Goal: Navigation & Orientation: Find specific page/section

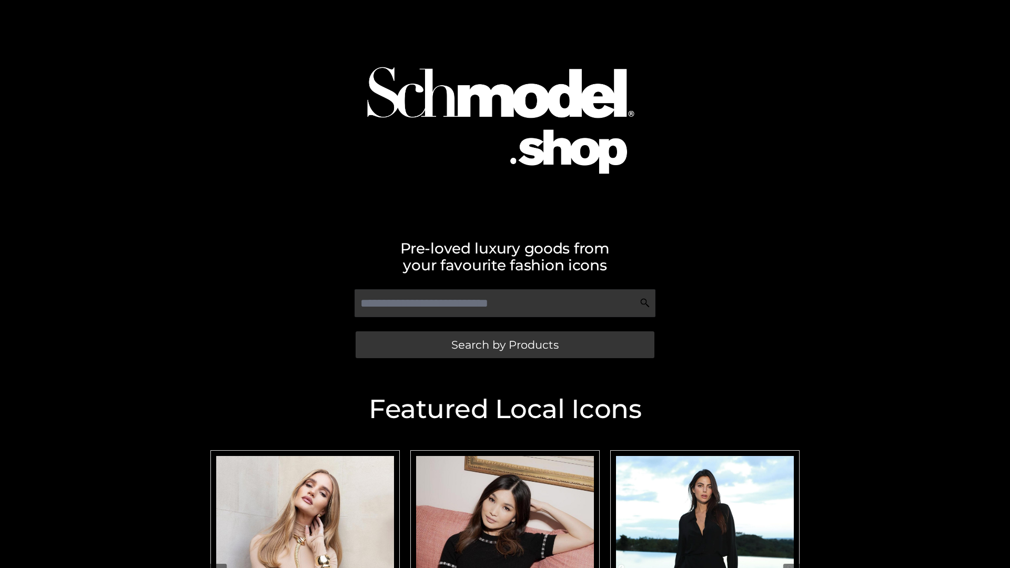
click at [504, 344] on span "Search by Products" at bounding box center [504, 344] width 107 height 11
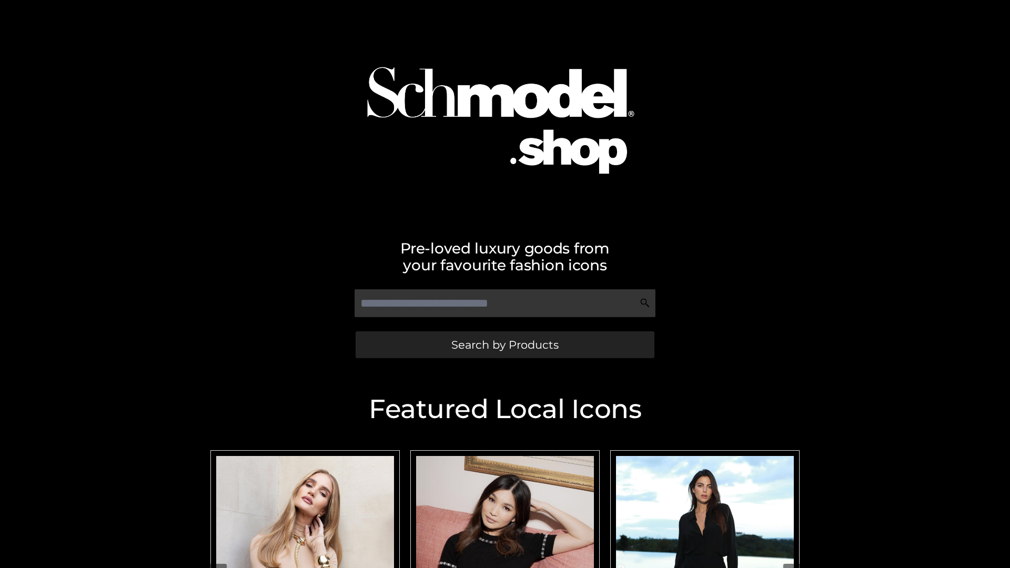
click at [504, 344] on span "Search by Products" at bounding box center [504, 344] width 107 height 11
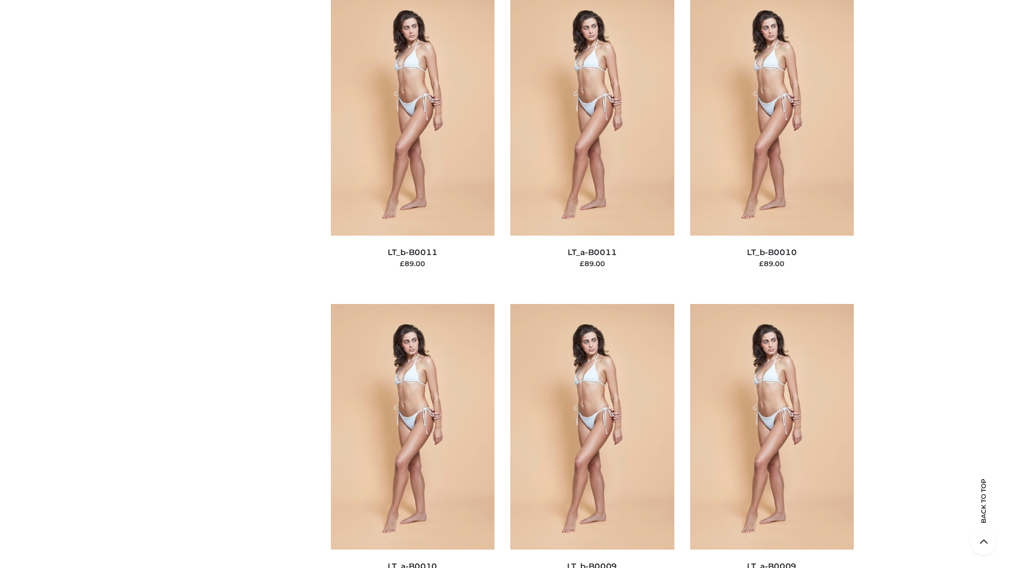
scroll to position [4723, 0]
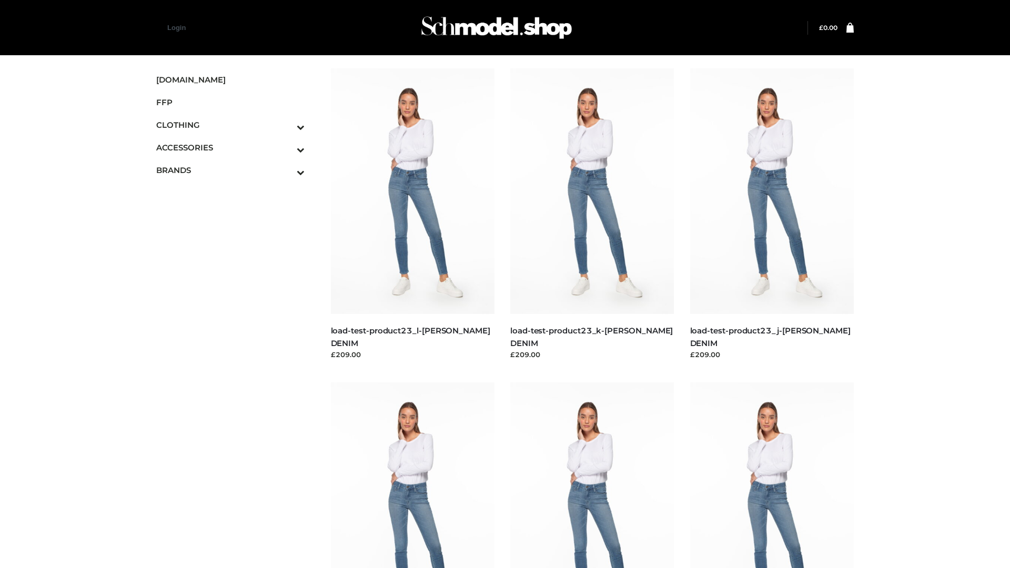
scroll to position [922, 0]
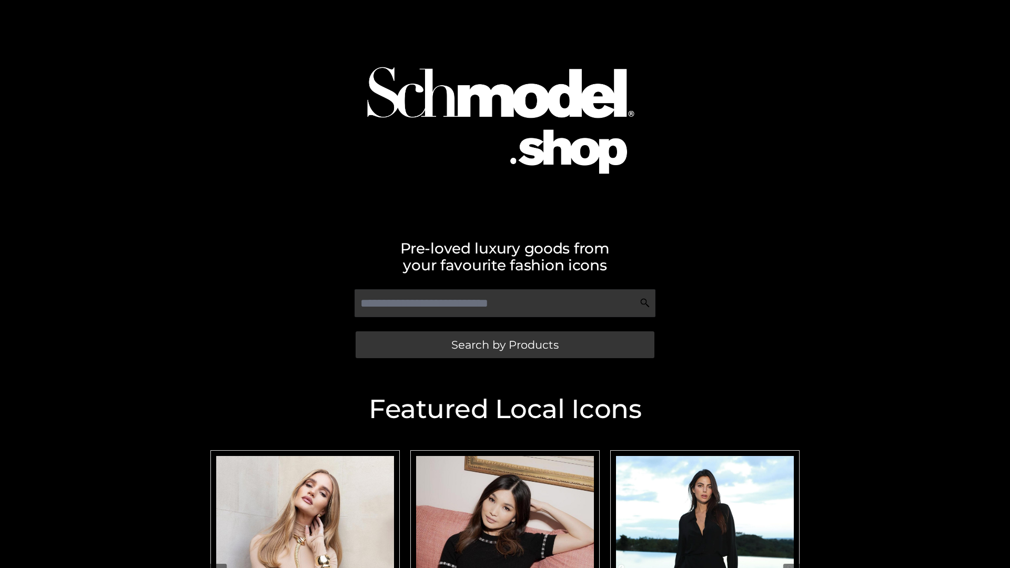
click at [504, 344] on span "Search by Products" at bounding box center [504, 344] width 107 height 11
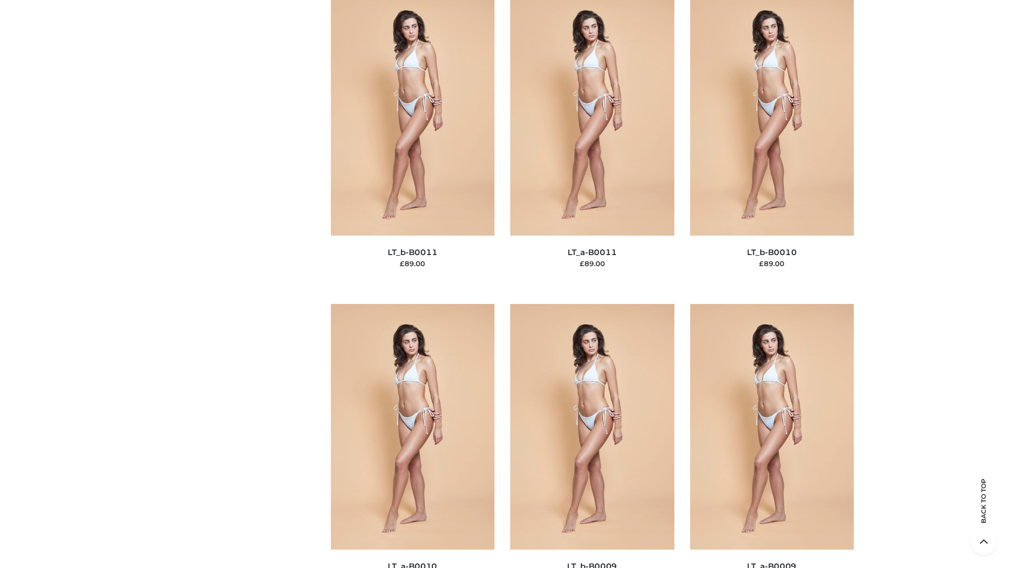
scroll to position [4723, 0]
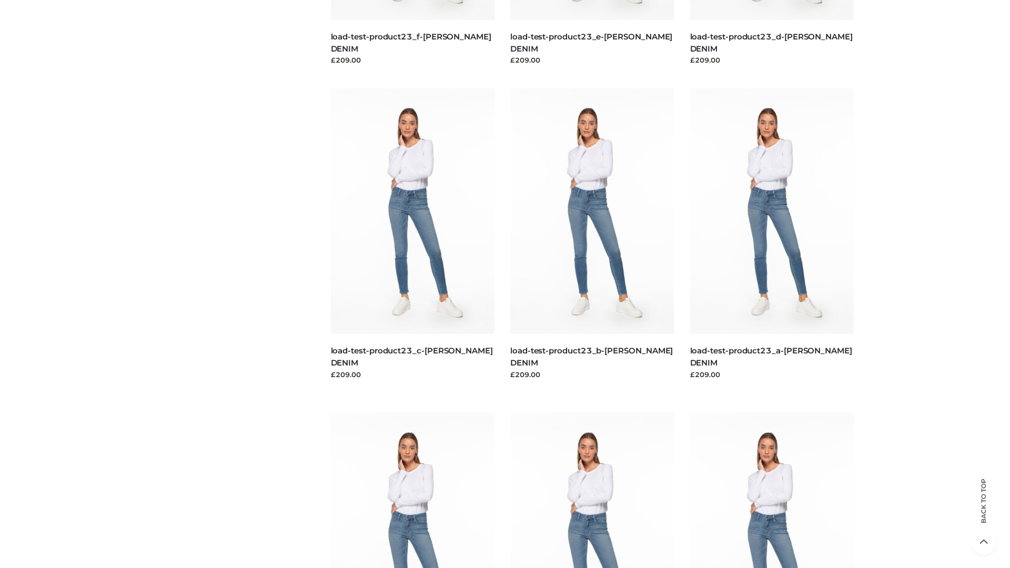
scroll to position [922, 0]
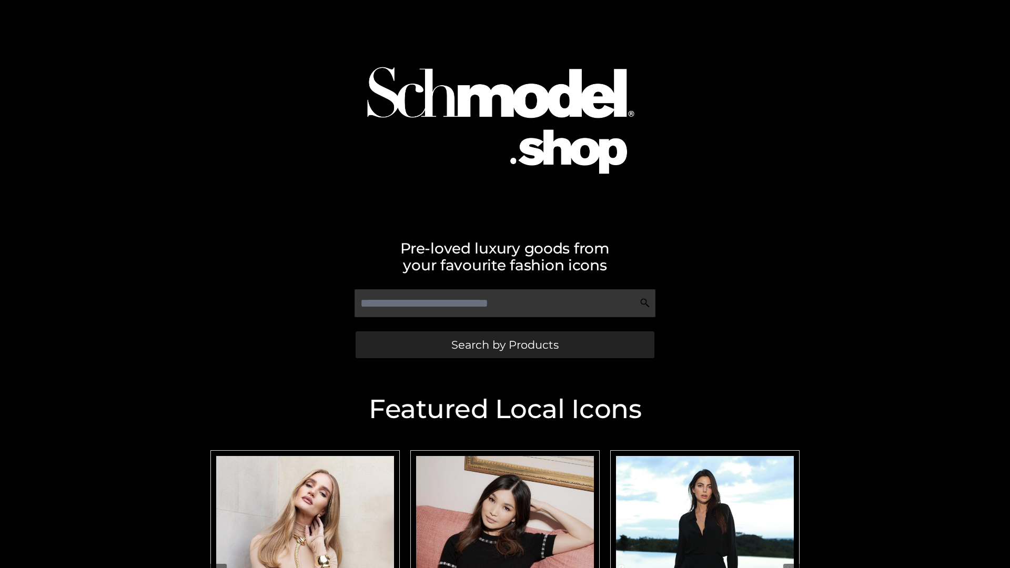
click at [504, 344] on span "Search by Products" at bounding box center [504, 344] width 107 height 11
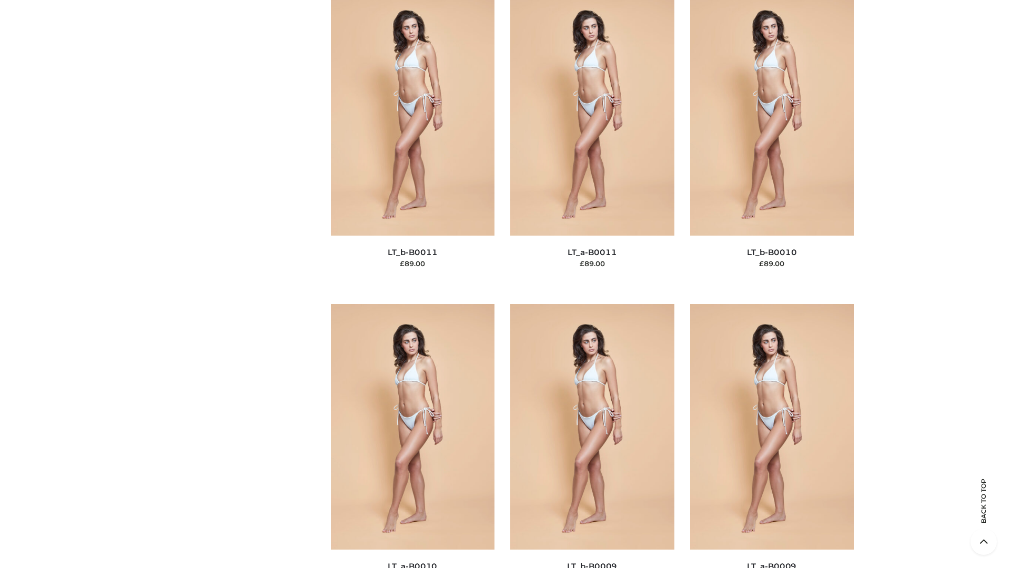
scroll to position [4723, 0]
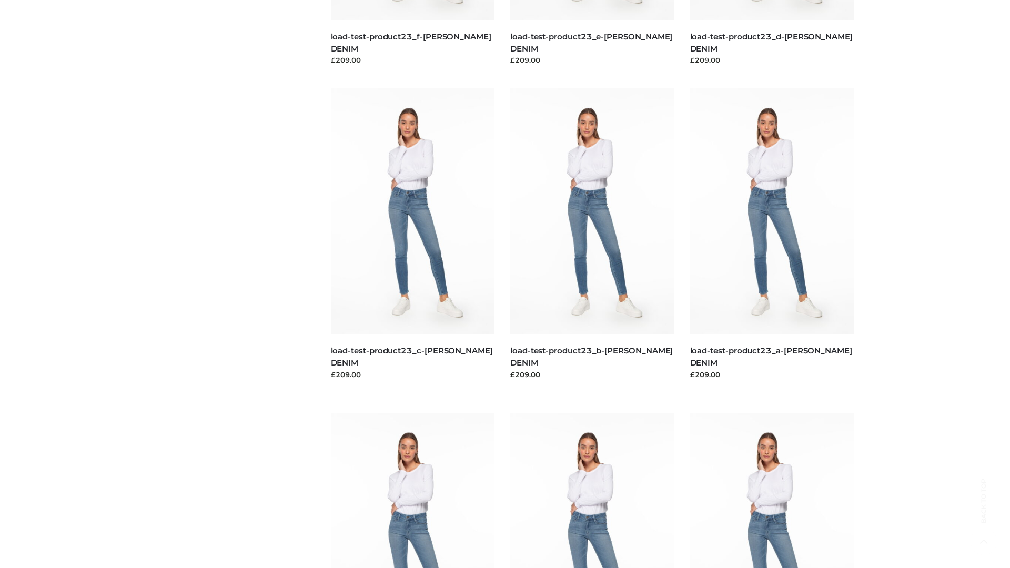
scroll to position [922, 0]
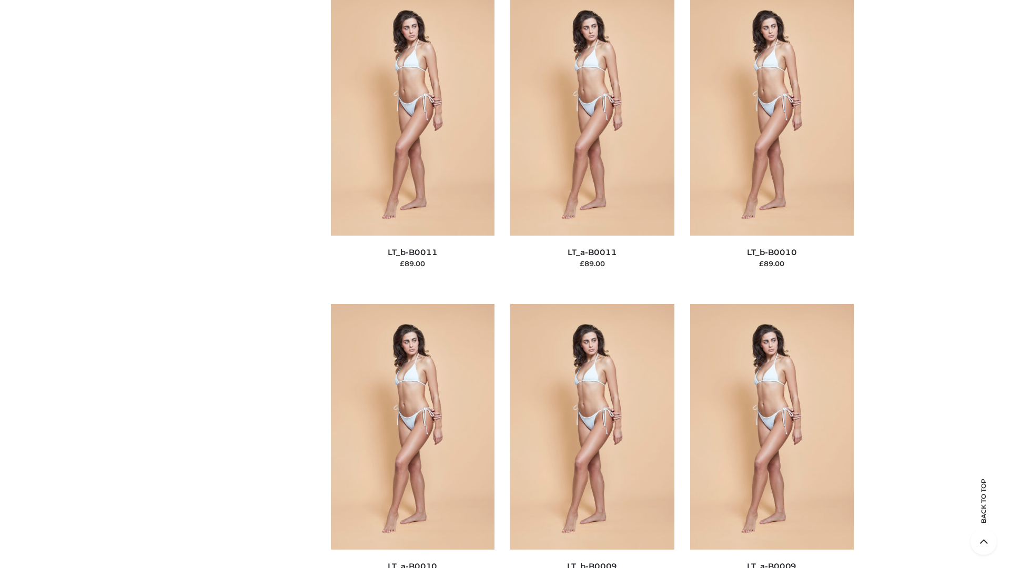
scroll to position [4723, 0]
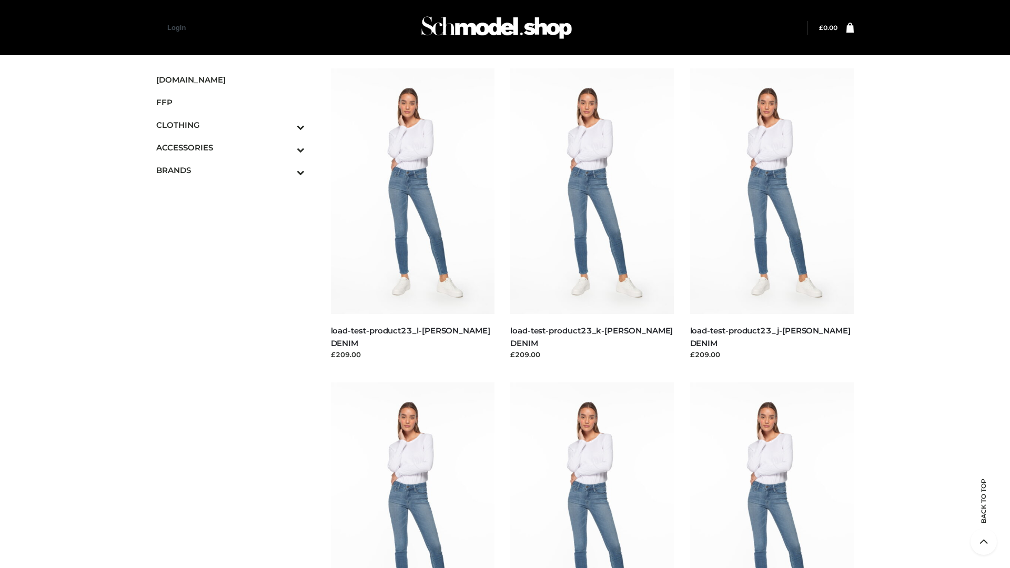
scroll to position [922, 0]
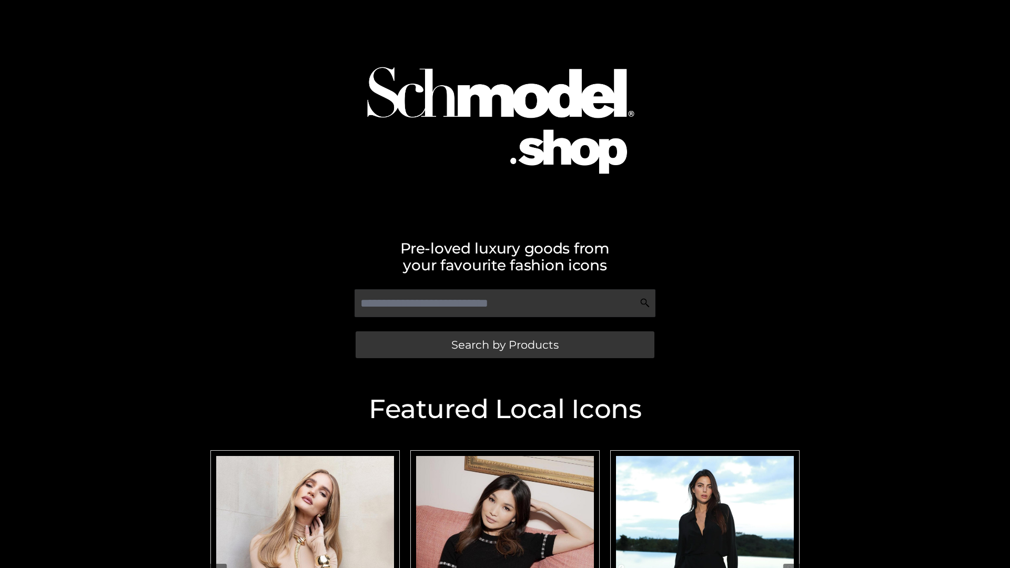
click at [504, 344] on span "Search by Products" at bounding box center [504, 344] width 107 height 11
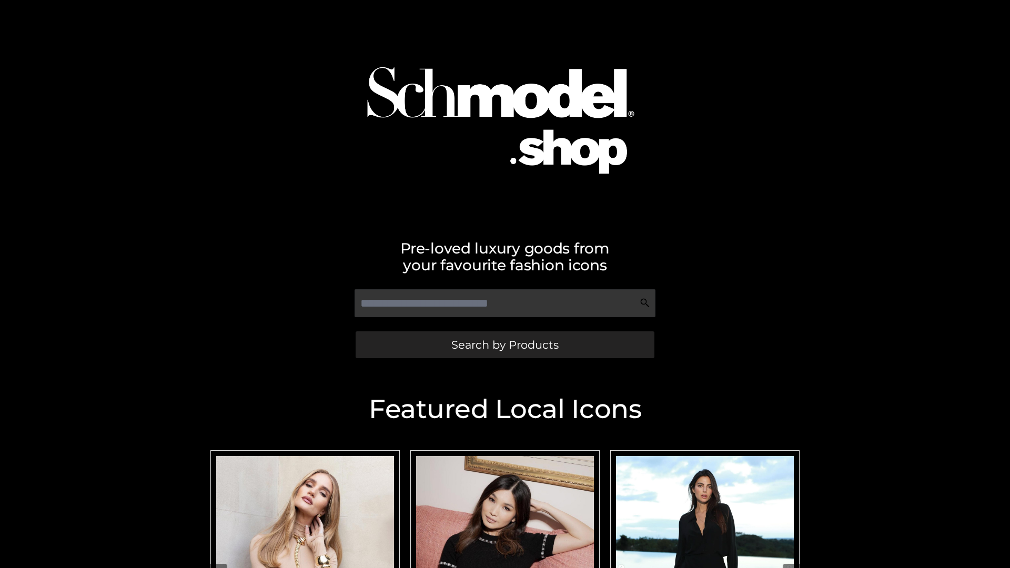
click at [504, 344] on span "Search by Products" at bounding box center [504, 344] width 107 height 11
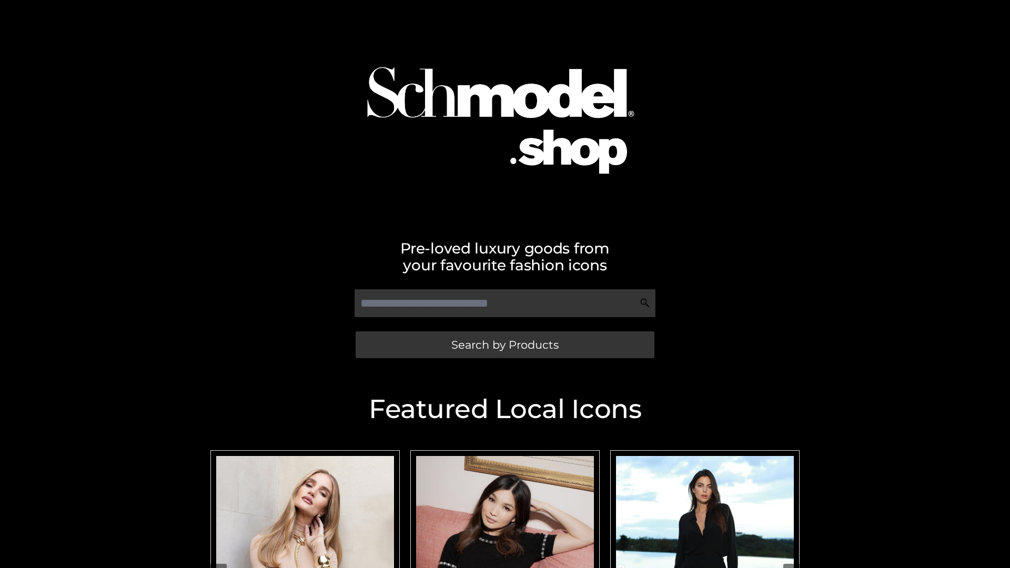
click at [504, 344] on span "Search by Products" at bounding box center [504, 344] width 107 height 11
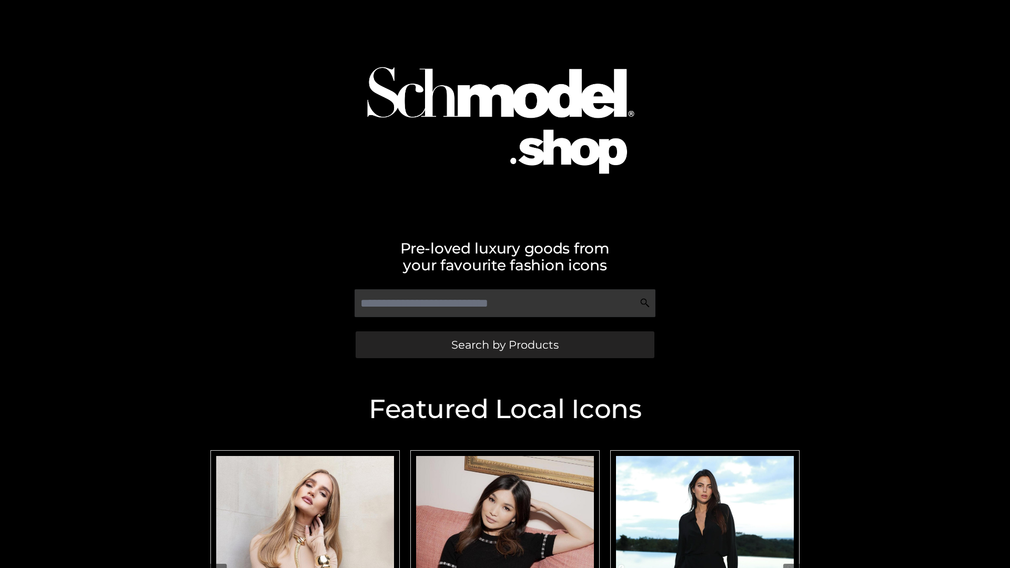
click at [504, 344] on span "Search by Products" at bounding box center [504, 344] width 107 height 11
